Goal: Task Accomplishment & Management: Manage account settings

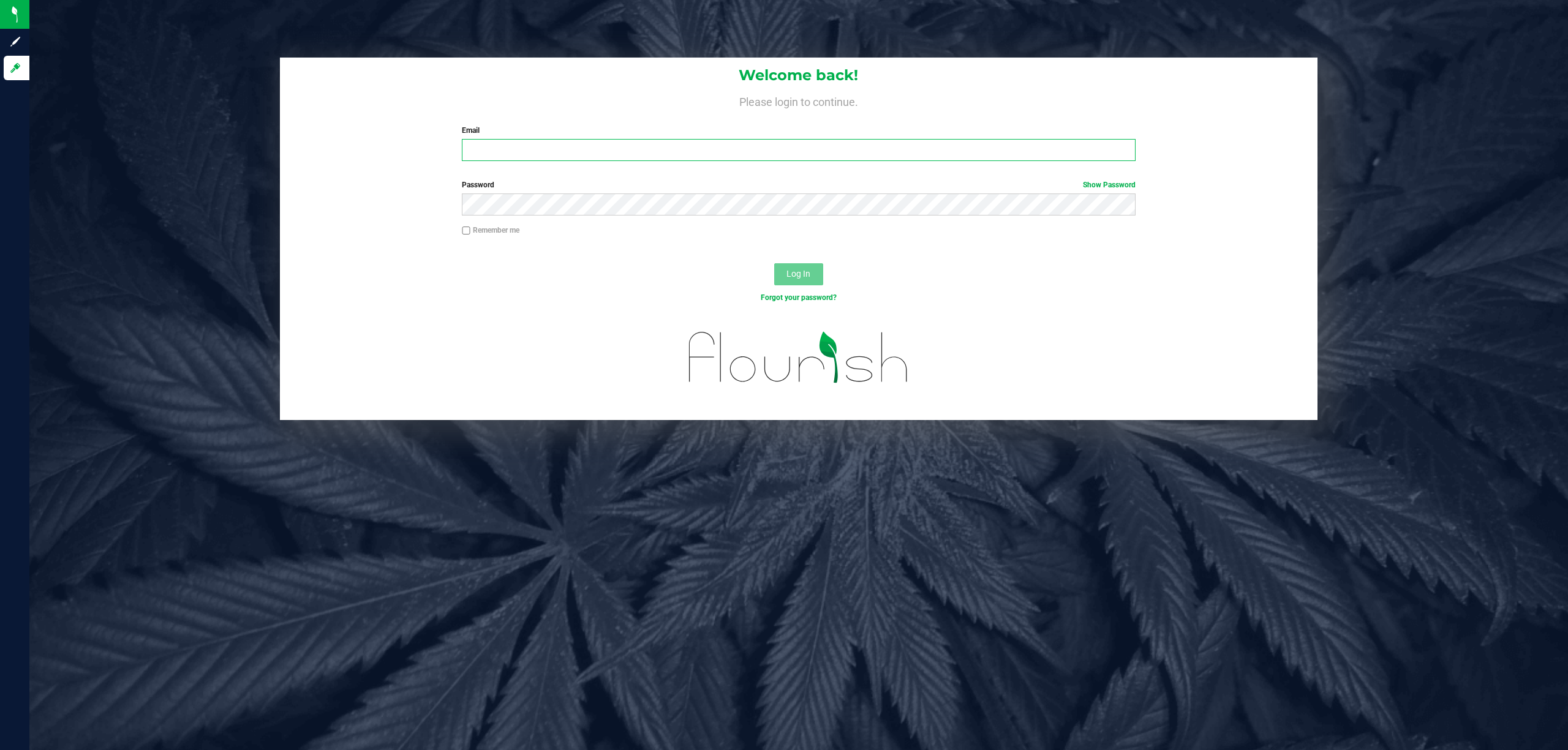
click at [491, 150] on input "Email" at bounding box center [799, 150] width 674 height 22
type input "[EMAIL_ADDRESS][DOMAIN_NAME]"
click at [810, 278] on span "Log In" at bounding box center [798, 273] width 24 height 10
